Goal: Task Accomplishment & Management: Use online tool/utility

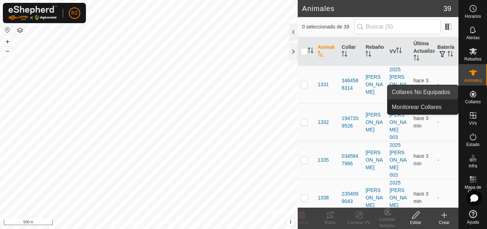
click at [447, 94] on link "Collares No Equipados" at bounding box center [423, 92] width 71 height 14
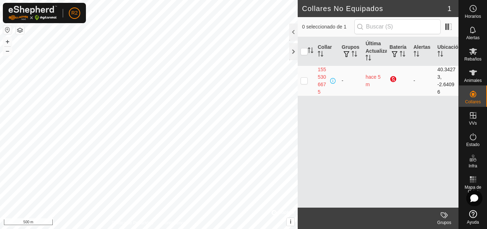
click at [304, 81] on p-checkbox at bounding box center [304, 81] width 7 height 6
checkbox input "true"
click at [304, 81] on p-checkbox at bounding box center [304, 81] width 7 height 6
checkbox input "false"
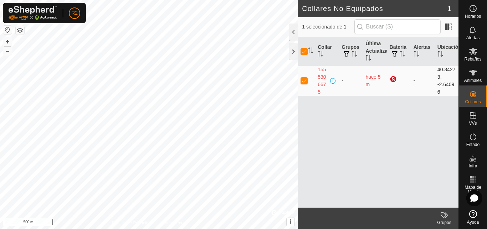
checkbox input "false"
click at [302, 82] on p-checkbox at bounding box center [304, 81] width 7 height 6
checkbox input "true"
click at [302, 82] on p-checkbox at bounding box center [304, 81] width 7 height 6
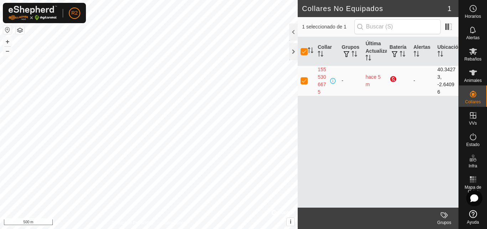
checkbox input "false"
click at [9, 44] on button "+" at bounding box center [7, 41] width 9 height 9
click at [304, 81] on p-checkbox at bounding box center [304, 81] width 7 height 6
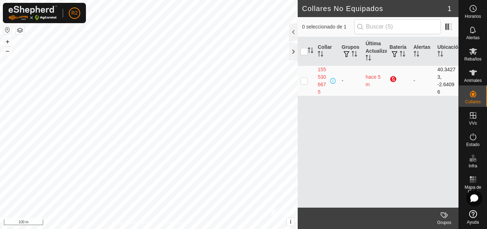
checkbox input "true"
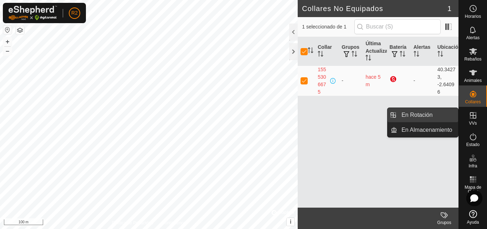
click at [428, 117] on link "En Rotación" at bounding box center [427, 115] width 61 height 14
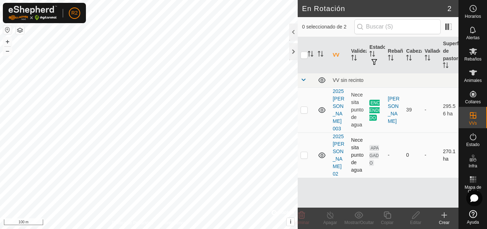
click at [304, 152] on p-checkbox at bounding box center [304, 155] width 7 height 6
checkbox input "true"
click at [9, 51] on button "–" at bounding box center [7, 51] width 9 height 9
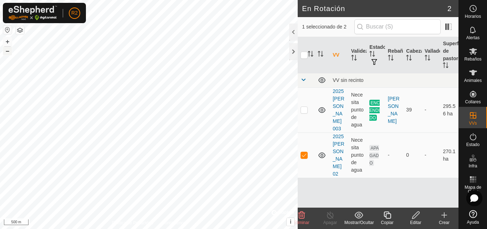
click at [9, 51] on button "–" at bounding box center [7, 51] width 9 height 9
click at [5, 41] on button "+" at bounding box center [7, 41] width 9 height 9
click at [6, 42] on button "+" at bounding box center [7, 41] width 9 height 9
click at [414, 217] on icon at bounding box center [416, 215] width 9 height 9
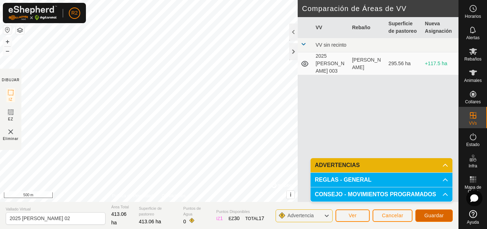
click at [431, 214] on span "Guardar" at bounding box center [434, 216] width 20 height 6
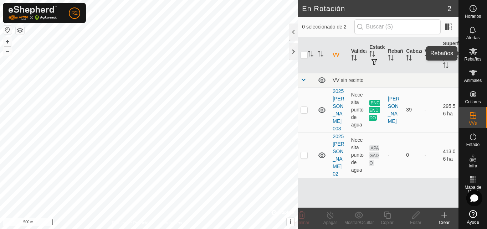
click at [474, 55] on icon at bounding box center [473, 51] width 9 height 9
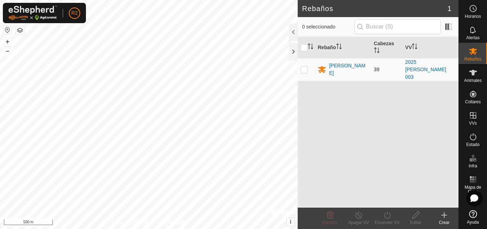
click at [305, 67] on p-checkbox at bounding box center [304, 70] width 7 height 6
checkbox input "true"
click at [387, 218] on icon at bounding box center [387, 215] width 9 height 9
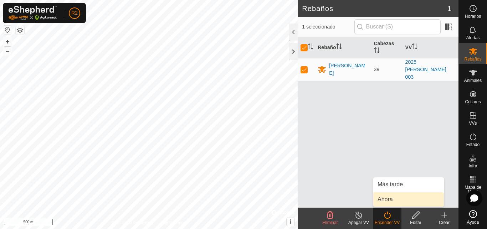
click at [386, 202] on link "Ahora" at bounding box center [408, 200] width 71 height 14
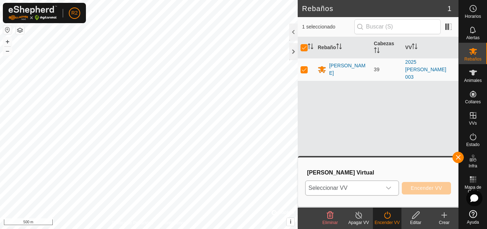
click at [388, 189] on icon "dropdown trigger" at bounding box center [388, 188] width 5 height 3
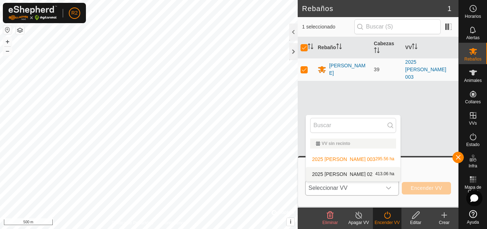
click at [328, 173] on li "2025 [PERSON_NAME] 02 413.06 ha" at bounding box center [353, 174] width 95 height 14
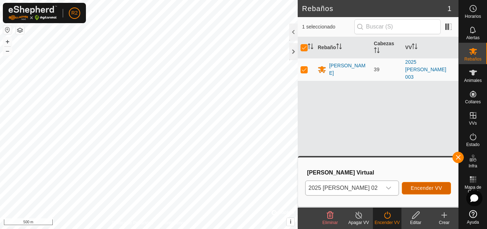
click at [419, 189] on span "Encender VV" at bounding box center [426, 188] width 31 height 6
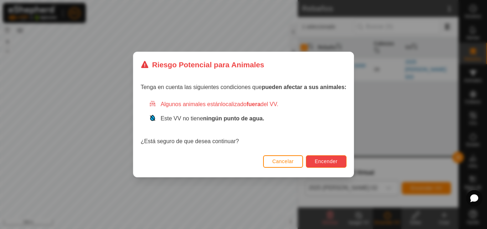
click at [319, 161] on span "Encender" at bounding box center [326, 162] width 23 height 6
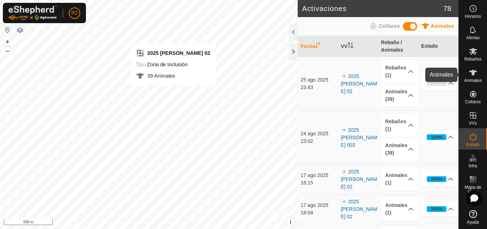
click at [474, 73] on icon at bounding box center [473, 73] width 8 height 6
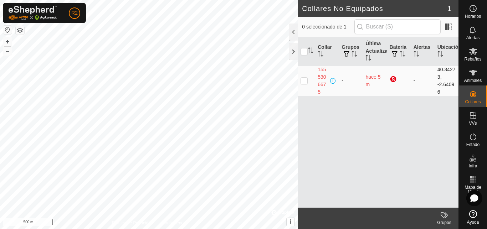
click at [304, 83] on p-checkbox at bounding box center [304, 81] width 7 height 6
checkbox input "true"
click at [304, 83] on p-checkbox at bounding box center [304, 81] width 7 height 6
checkbox input "false"
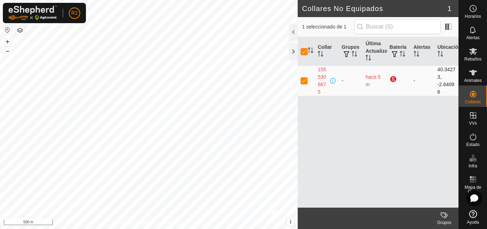
checkbox input "false"
click at [304, 83] on p-checkbox at bounding box center [304, 81] width 7 height 6
checkbox input "true"
click at [305, 80] on p-checkbox at bounding box center [304, 81] width 7 height 6
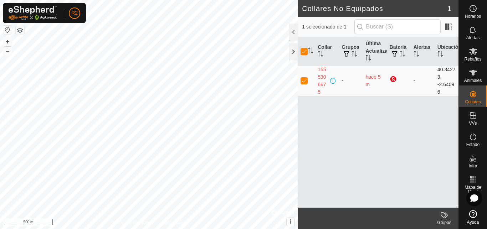
checkbox input "false"
click at [323, 77] on div "1555306675" at bounding box center [323, 81] width 11 height 30
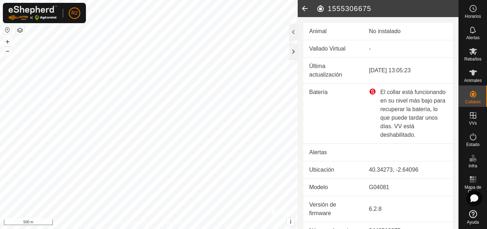
scroll to position [11, 0]
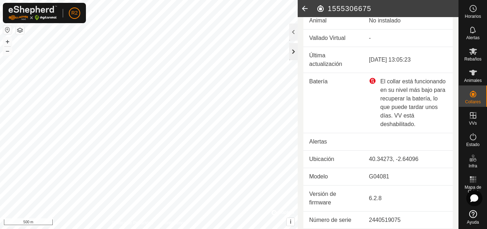
click at [295, 51] on div at bounding box center [293, 51] width 9 height 17
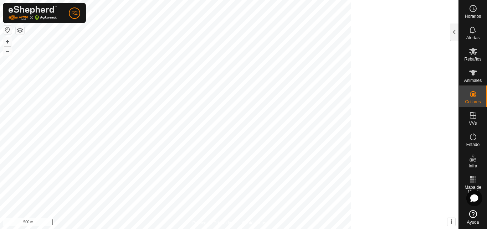
scroll to position [54, 0]
